Goal: Task Accomplishment & Management: Understand process/instructions

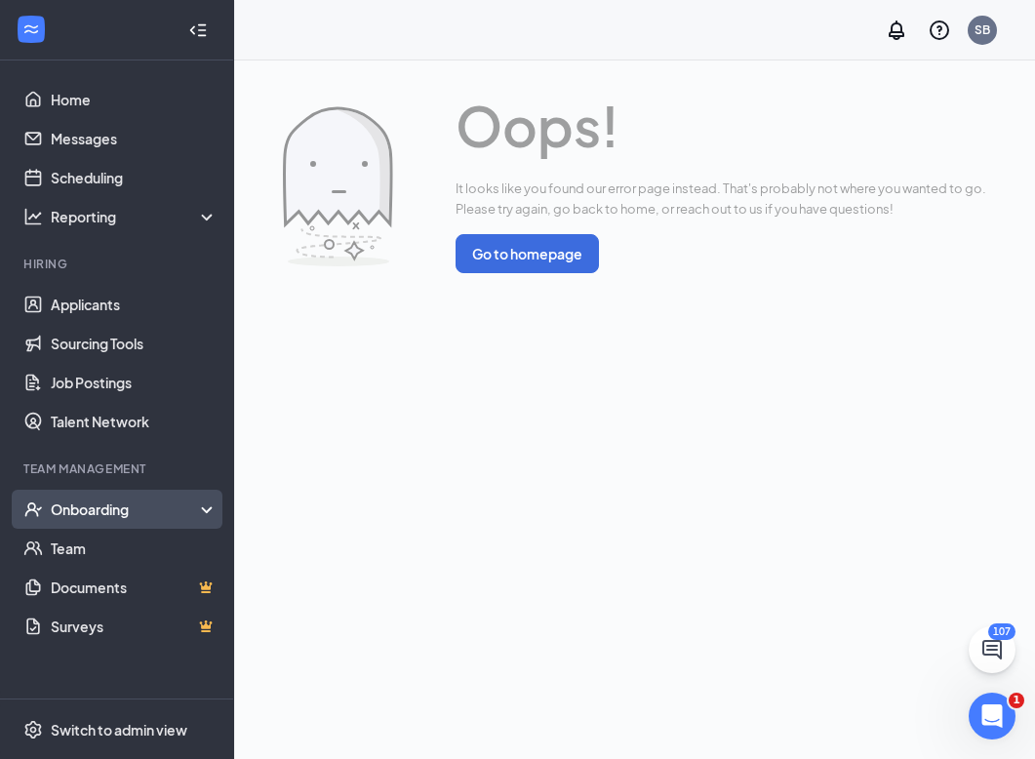
click at [84, 505] on div "Onboarding" at bounding box center [126, 509] width 150 height 20
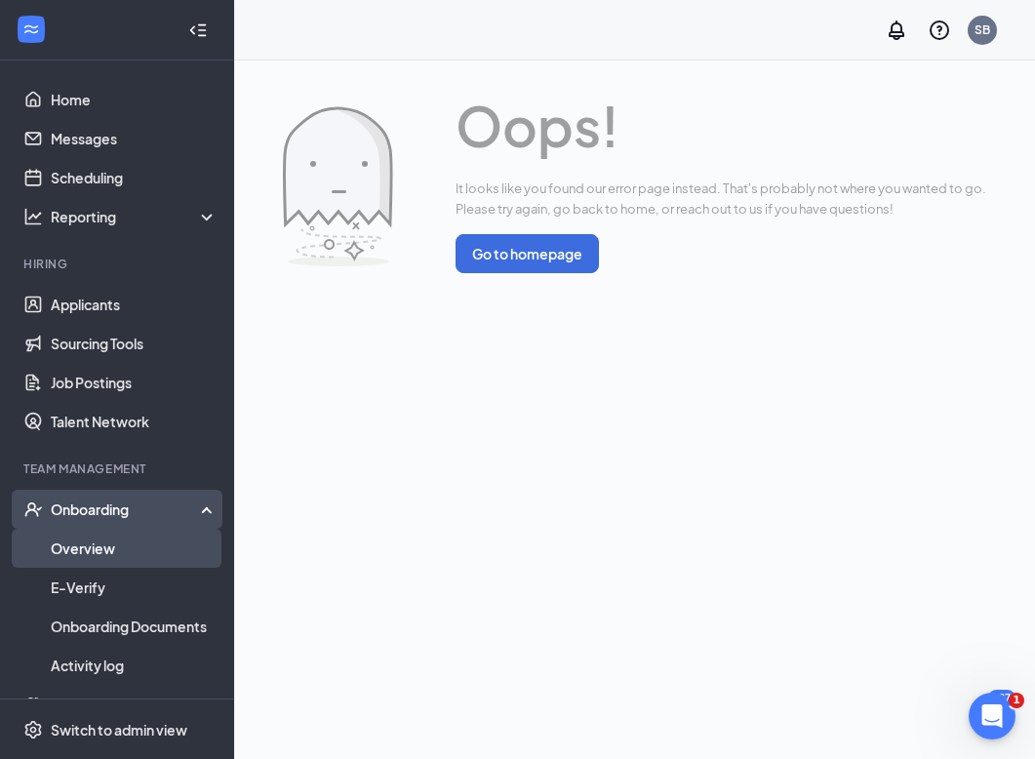
click at [85, 554] on link "Overview" at bounding box center [134, 548] width 167 height 39
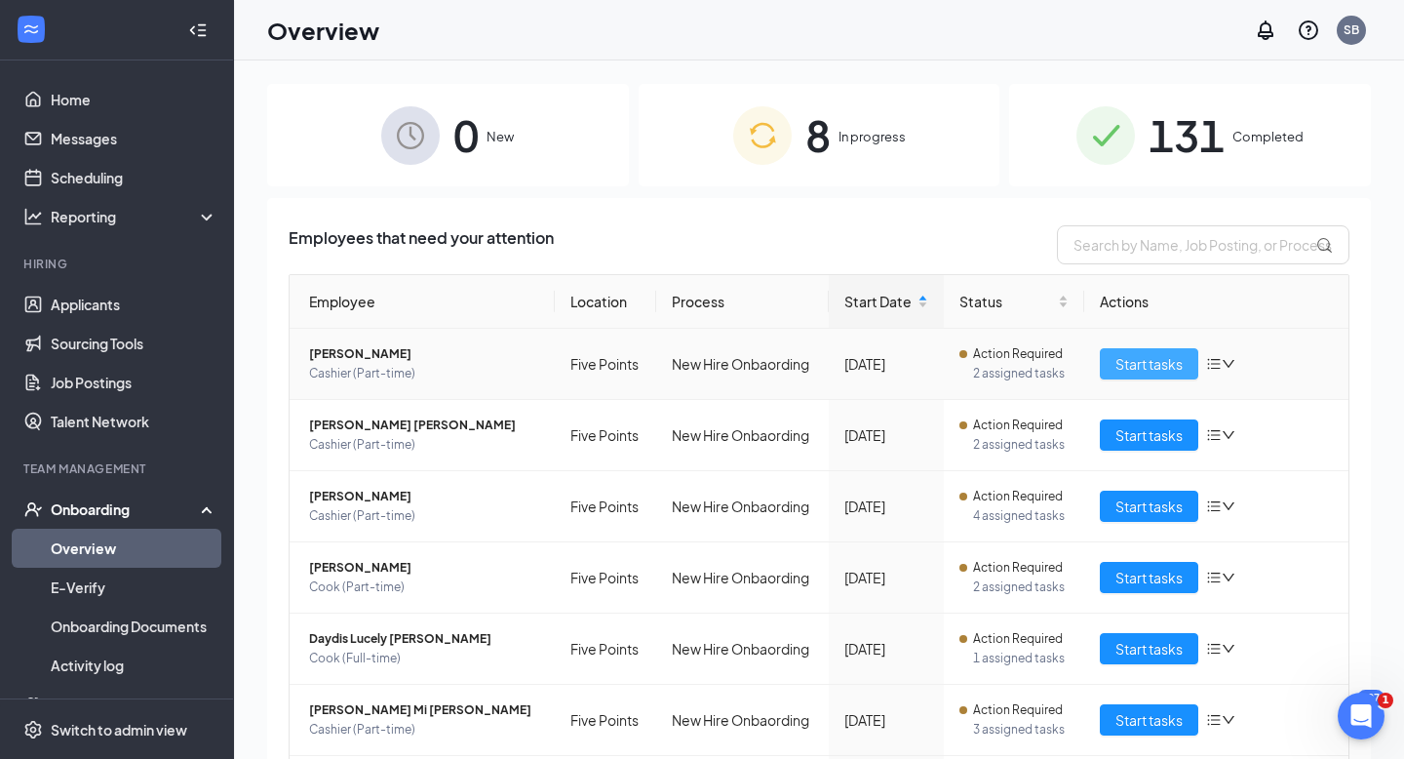
click at [1034, 367] on span "Start tasks" at bounding box center [1149, 363] width 67 height 21
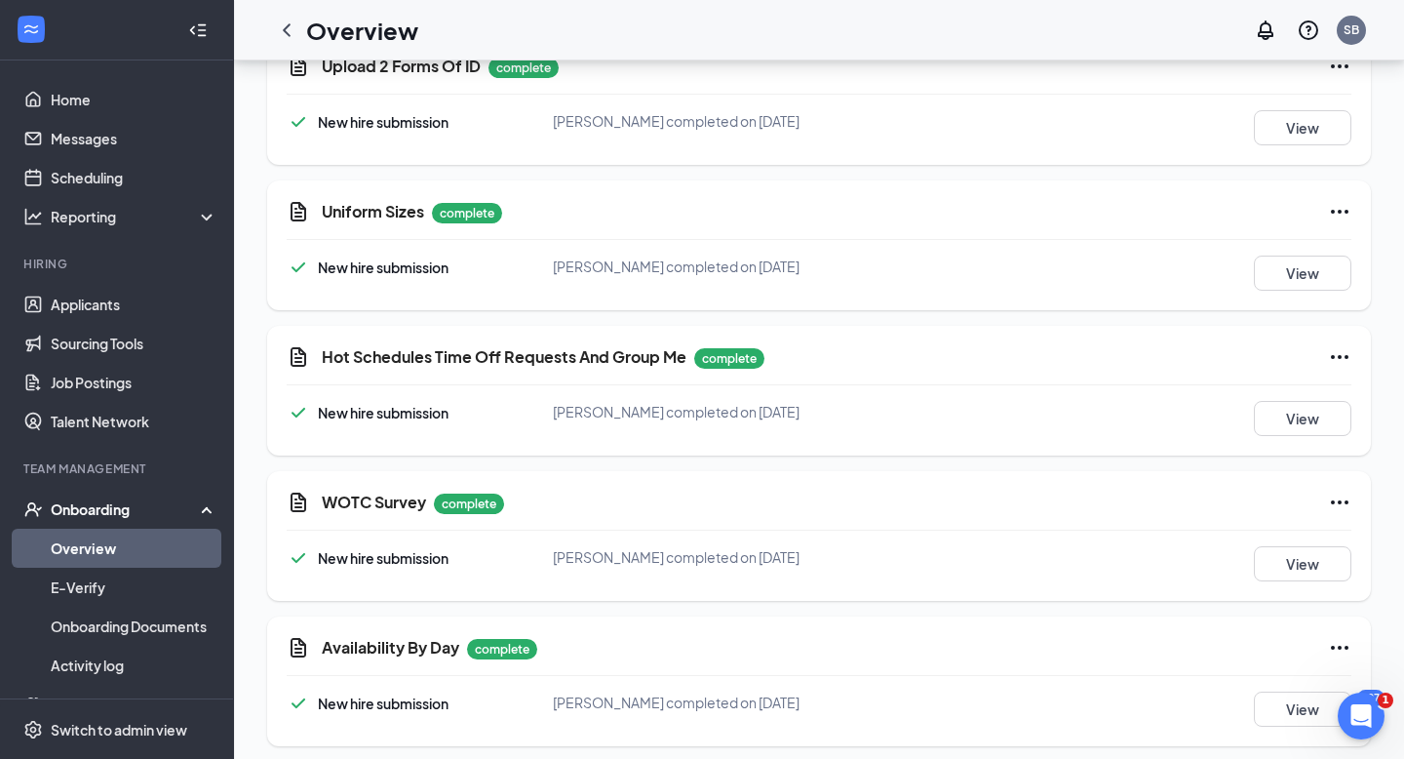
scroll to position [1483, 0]
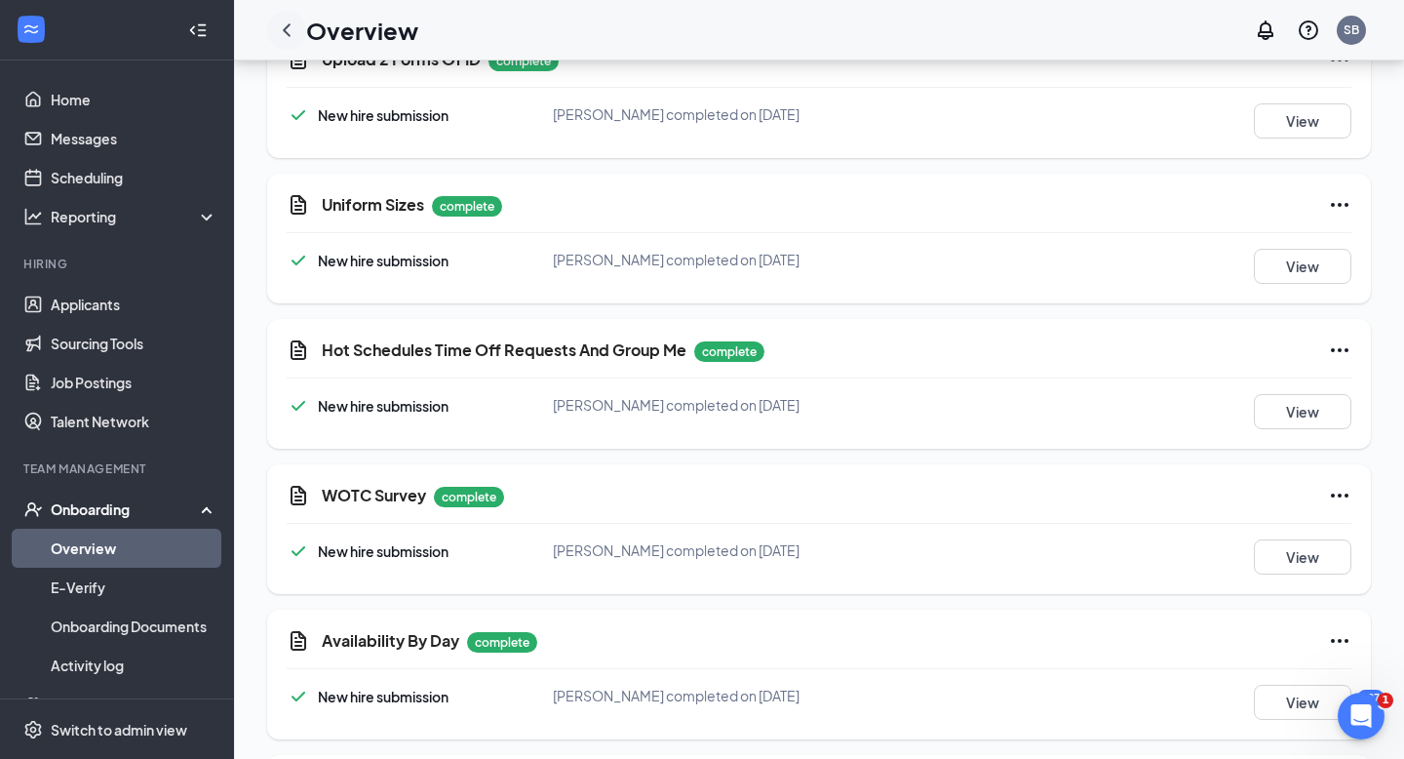
click at [286, 30] on icon "ChevronLeft" at bounding box center [286, 30] width 23 height 23
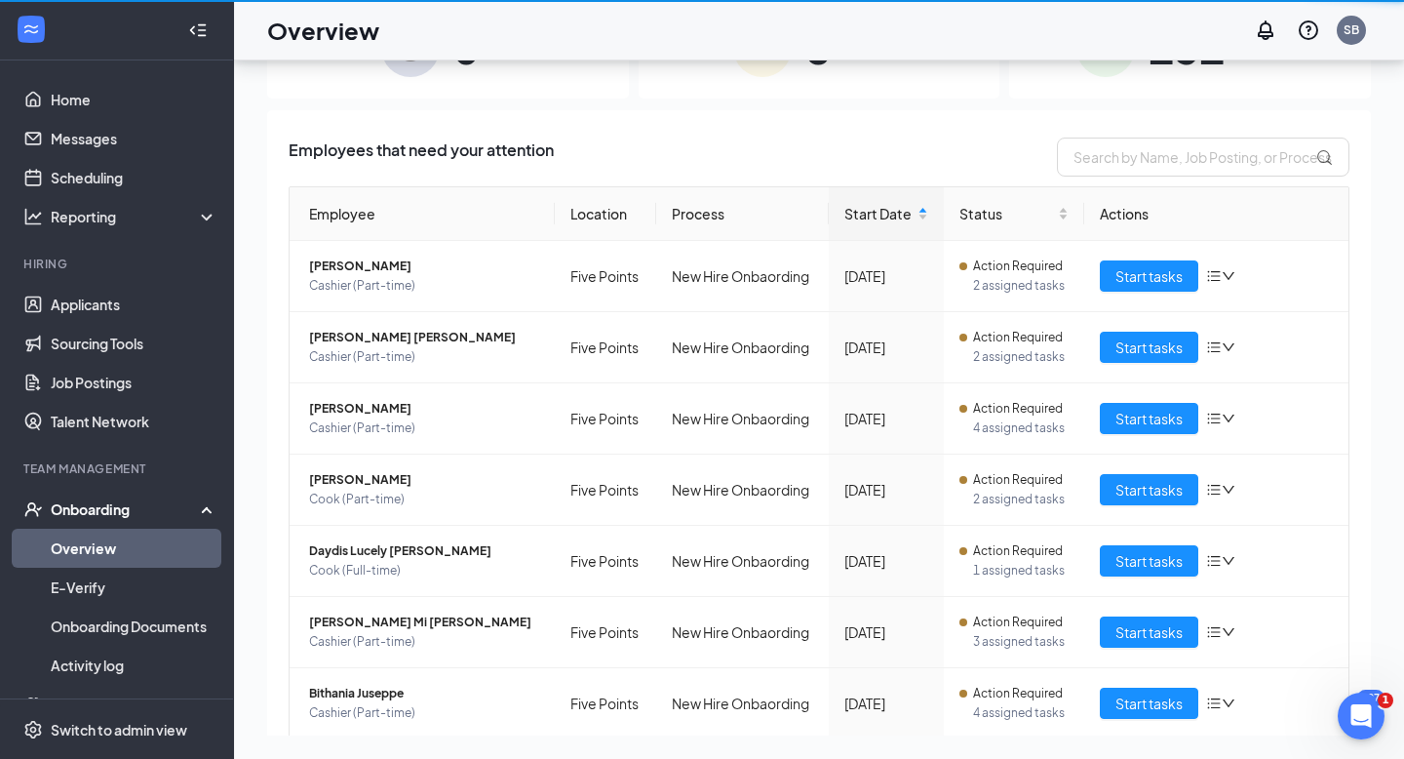
scroll to position [88, 0]
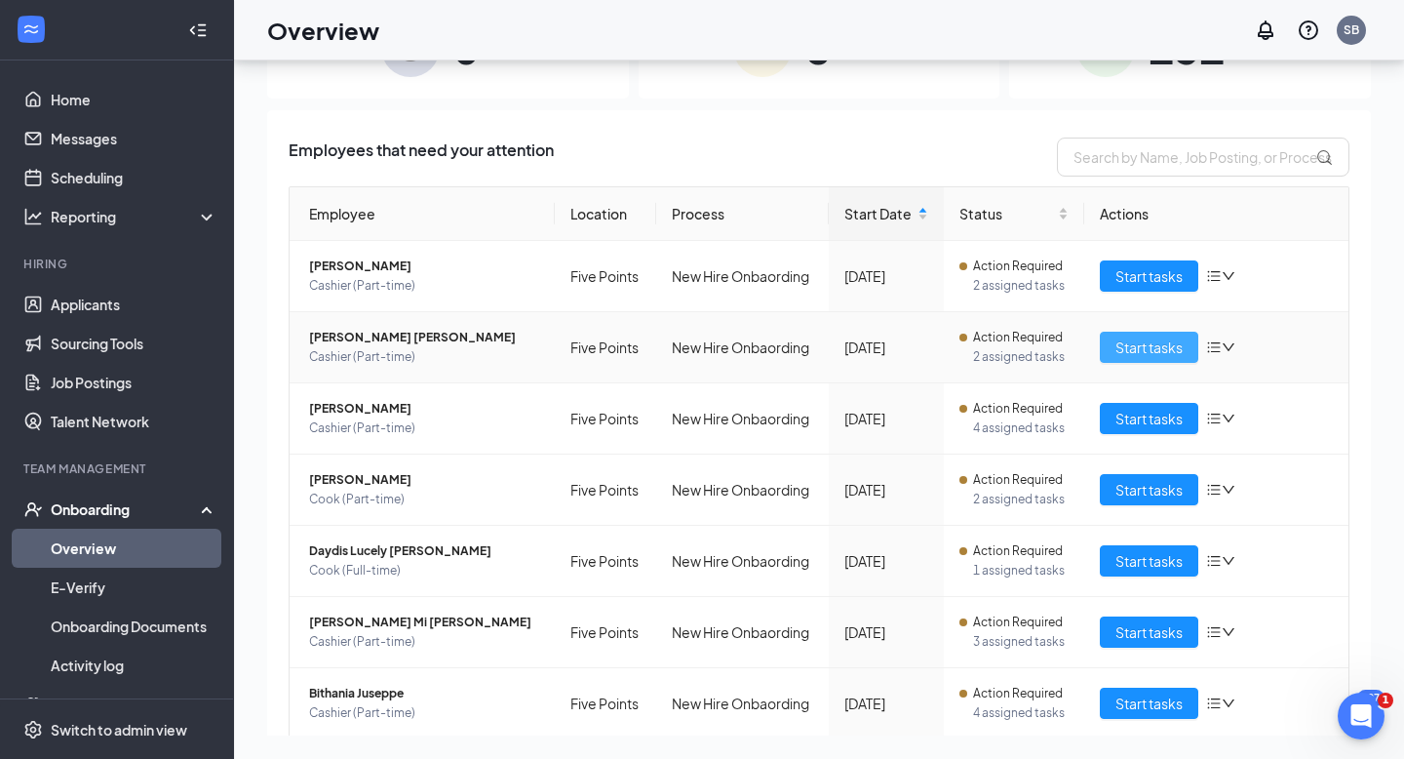
click at [1034, 345] on span "Start tasks" at bounding box center [1149, 346] width 67 height 21
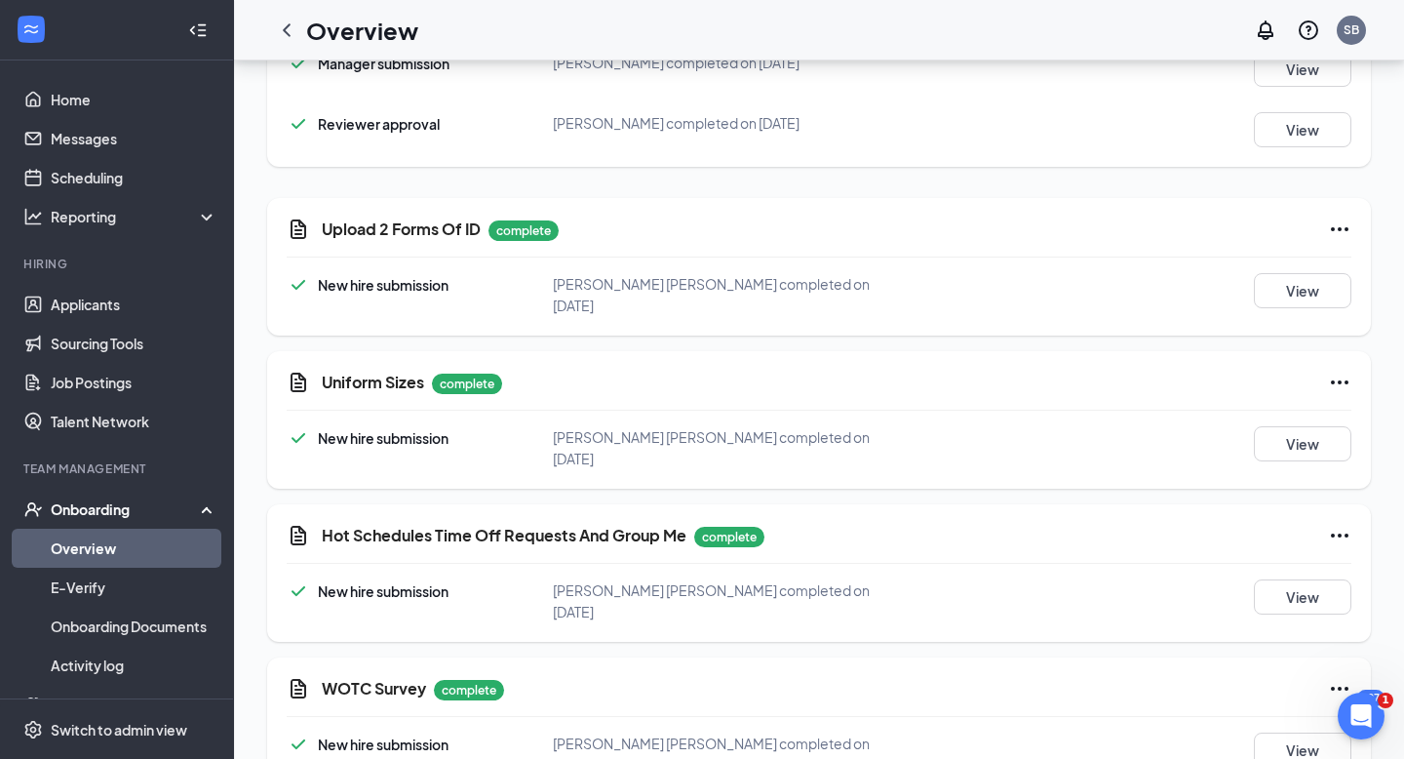
scroll to position [1632, 0]
